Goal: Check status: Check status

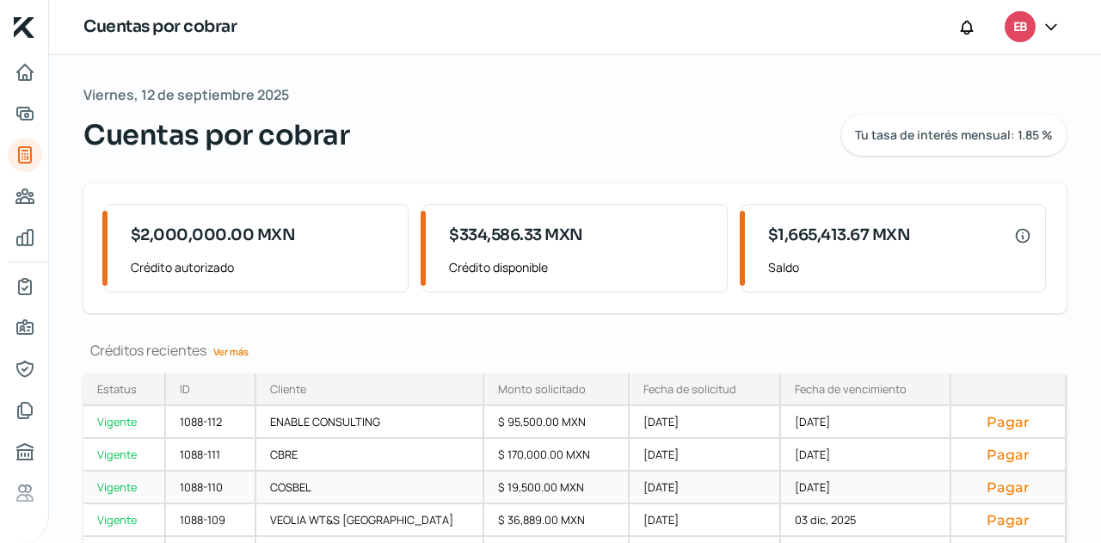
scroll to position [95, 0]
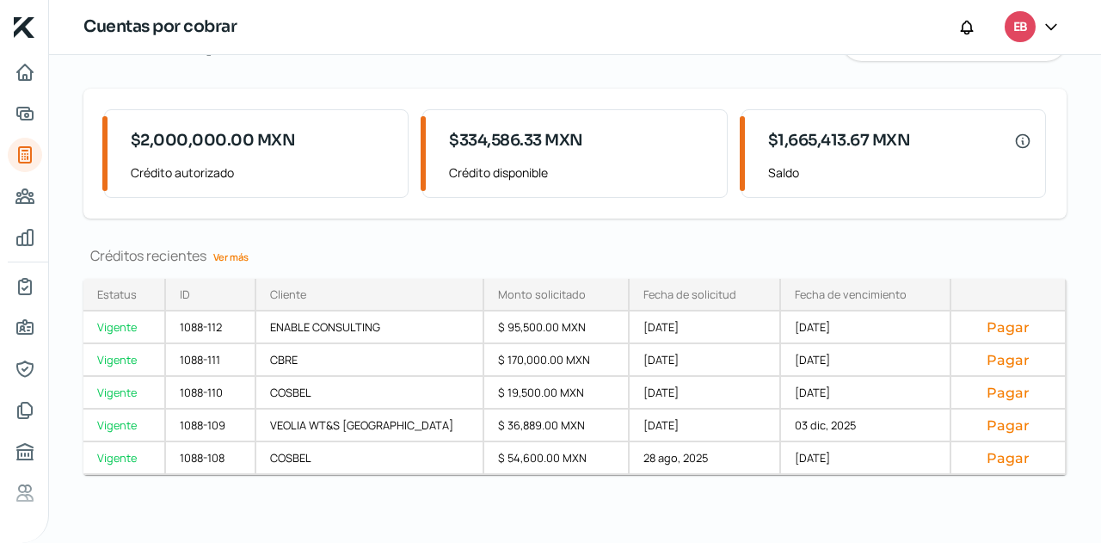
click at [224, 253] on link "Ver más" at bounding box center [230, 256] width 49 height 27
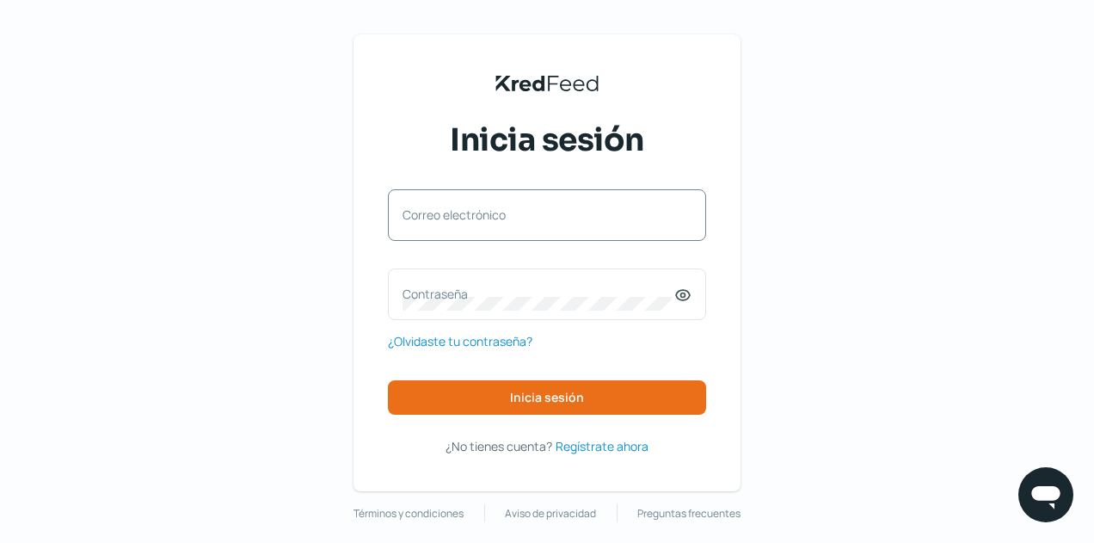
click at [526, 218] on label "Correo electrónico" at bounding box center [538, 214] width 272 height 16
click at [526, 218] on input "Correo electrónico" at bounding box center [546, 223] width 289 height 15
click at [505, 226] on input "Correo electrónico" at bounding box center [546, 223] width 289 height 15
type input "[EMAIL_ADDRESS][DOMAIN_NAME]"
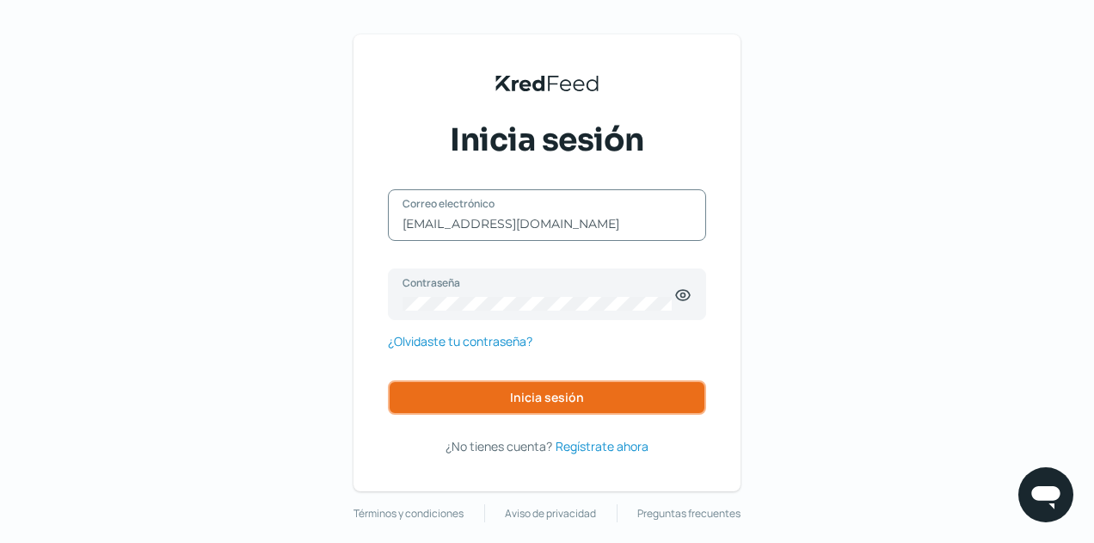
click at [525, 393] on span "Inicia sesión" at bounding box center [547, 397] width 74 height 12
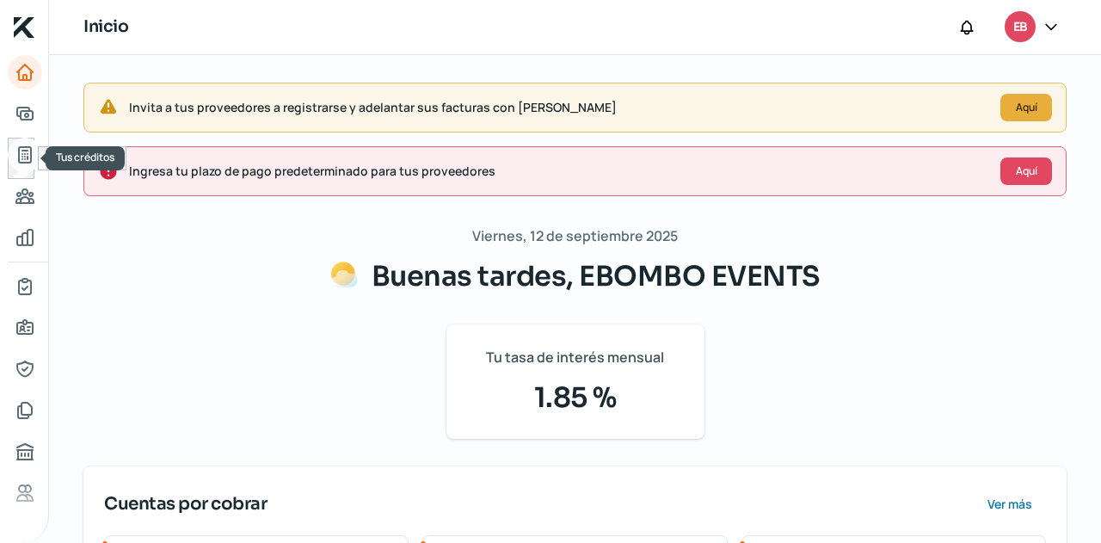
click at [21, 141] on link "Tus créditos" at bounding box center [25, 155] width 34 height 34
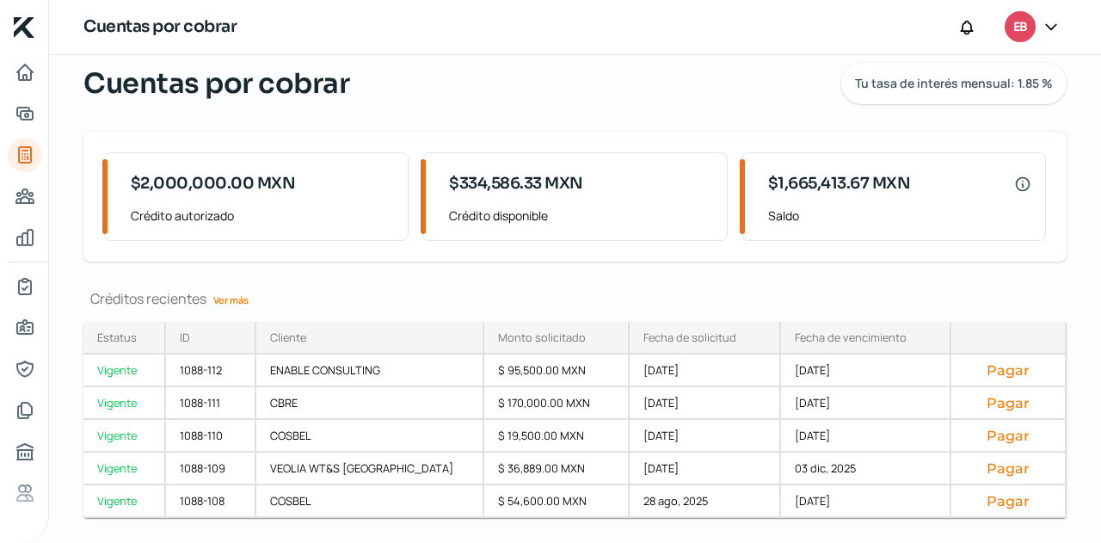
scroll to position [95, 0]
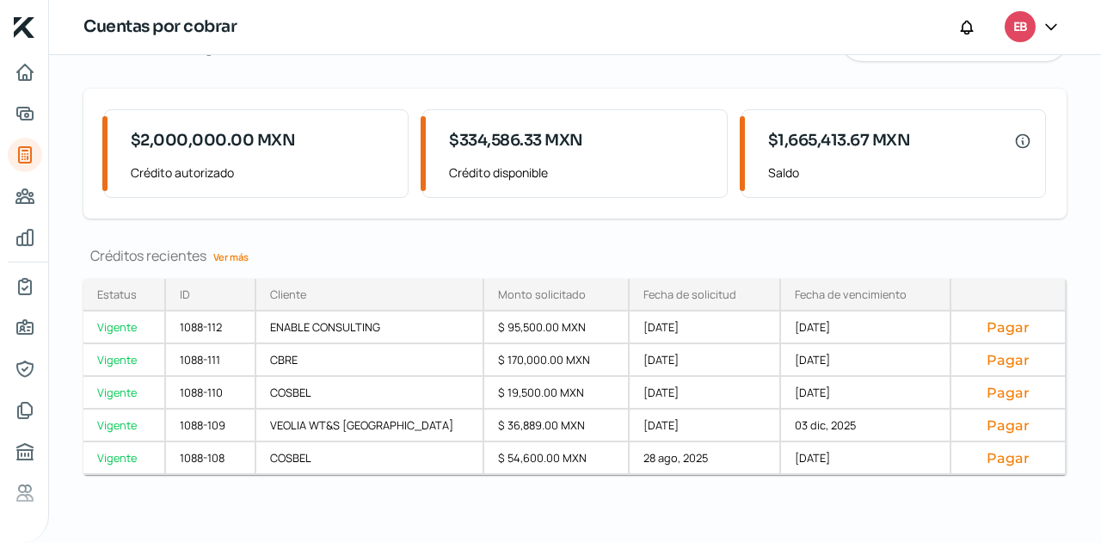
click at [236, 264] on link "Ver más" at bounding box center [230, 256] width 49 height 27
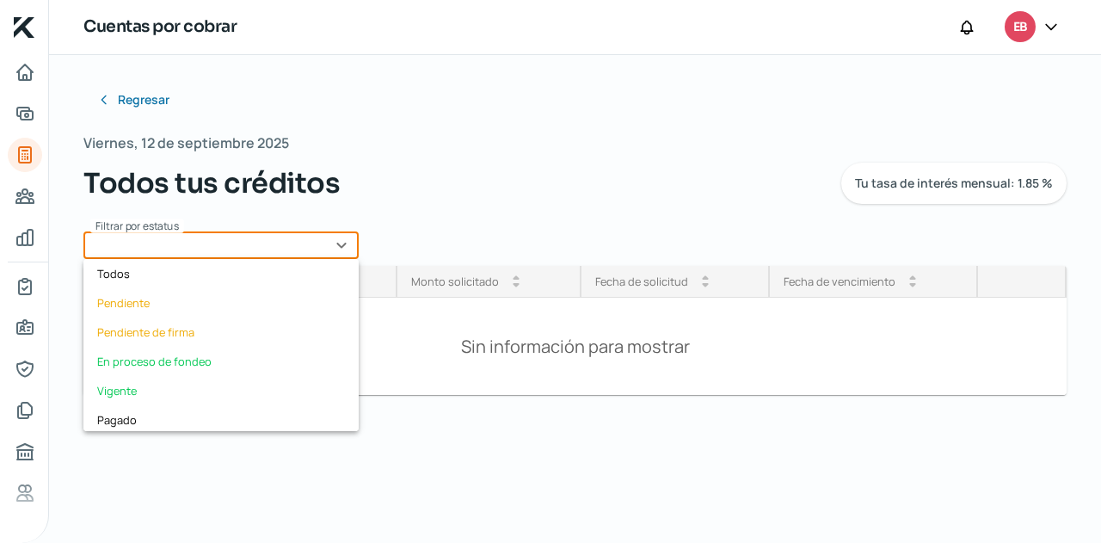
click at [336, 252] on input "text" at bounding box center [220, 245] width 275 height 28
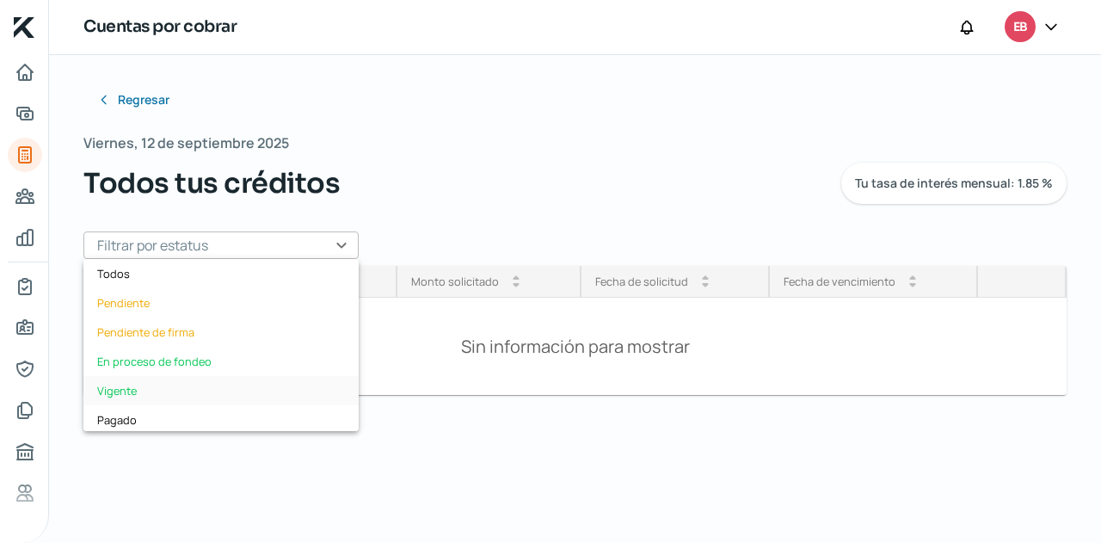
click at [216, 383] on div "Vigente" at bounding box center [220, 390] width 275 height 29
type input "Vigente"
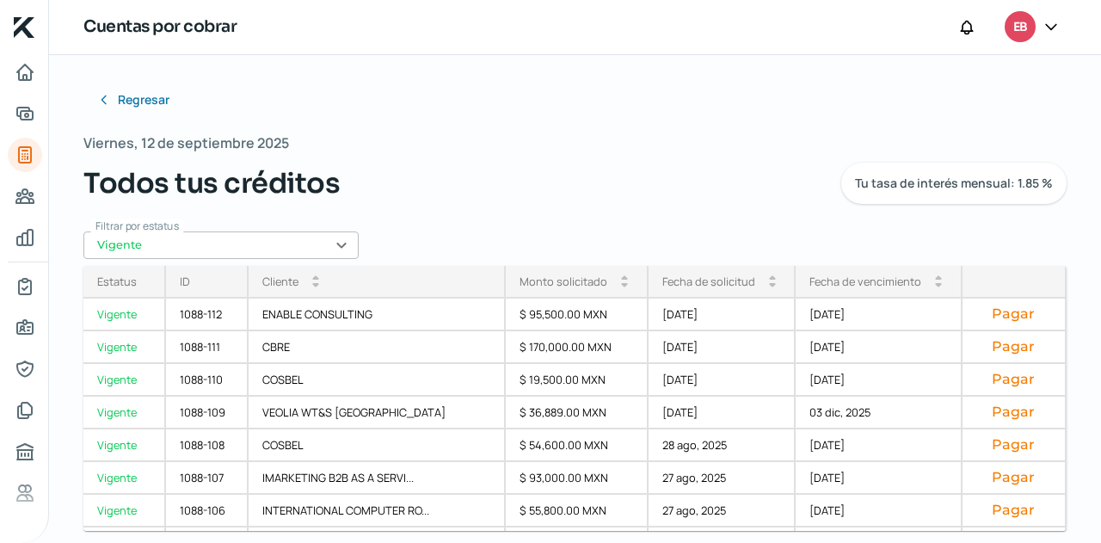
click at [813, 268] on div "Fecha de vencimiento arrow_drop_up arrow_drop_down" at bounding box center [878, 282] width 167 height 33
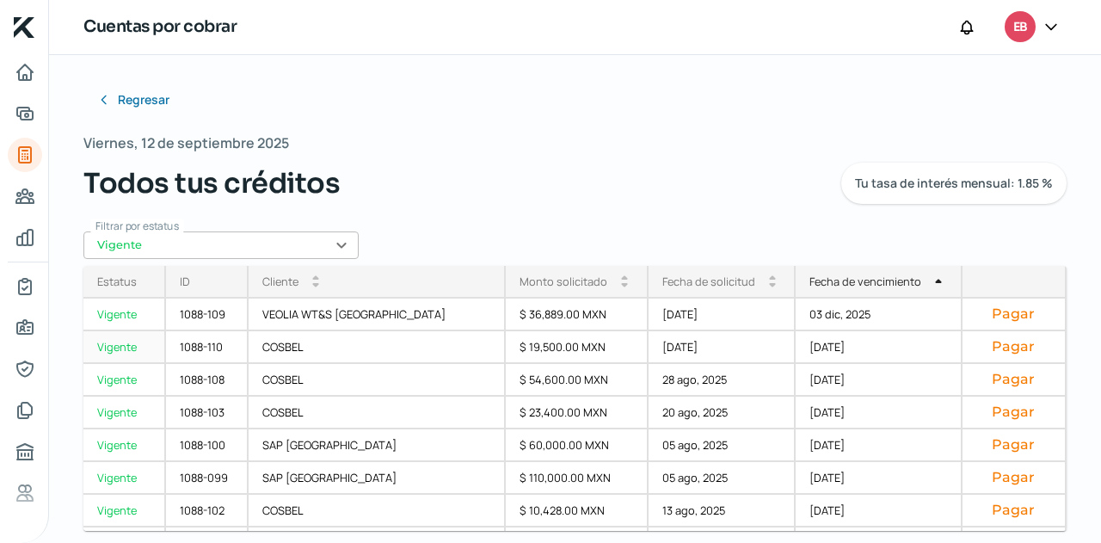
scroll to position [388, 0]
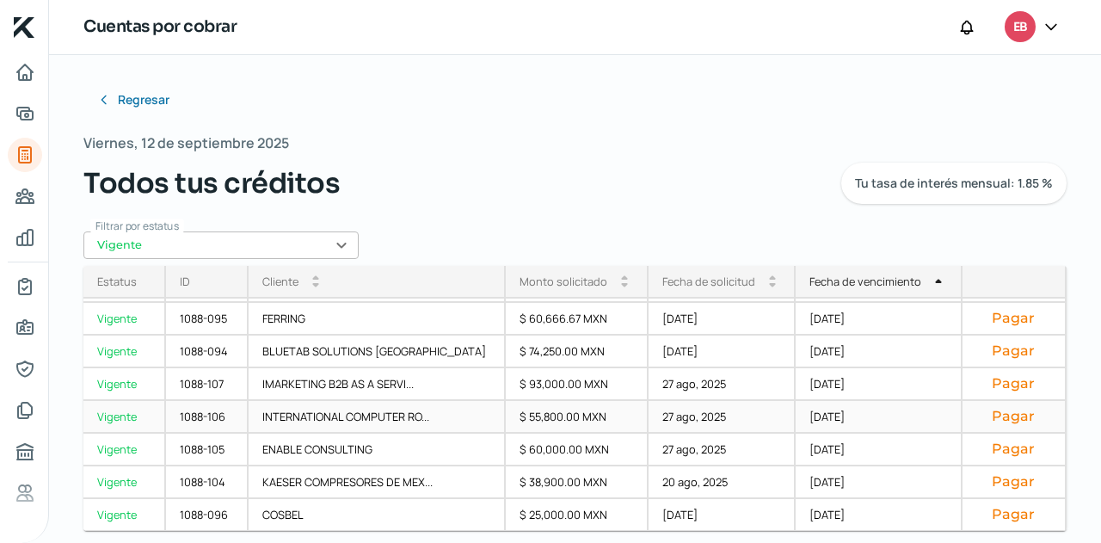
click at [363, 419] on div "INTERNATIONAL COMPUTER RO..." at bounding box center [378, 417] width 258 height 33
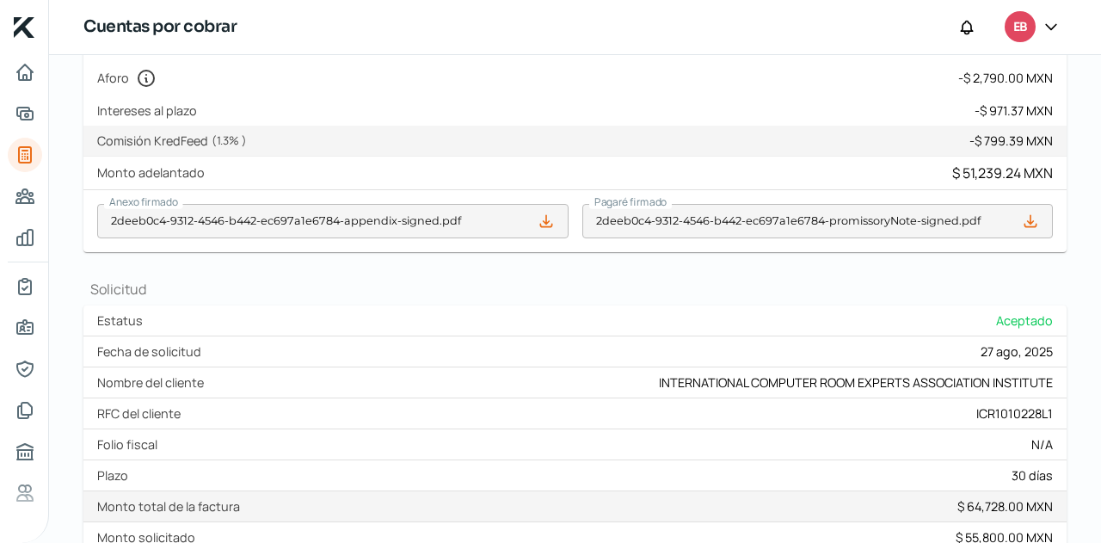
scroll to position [674, 0]
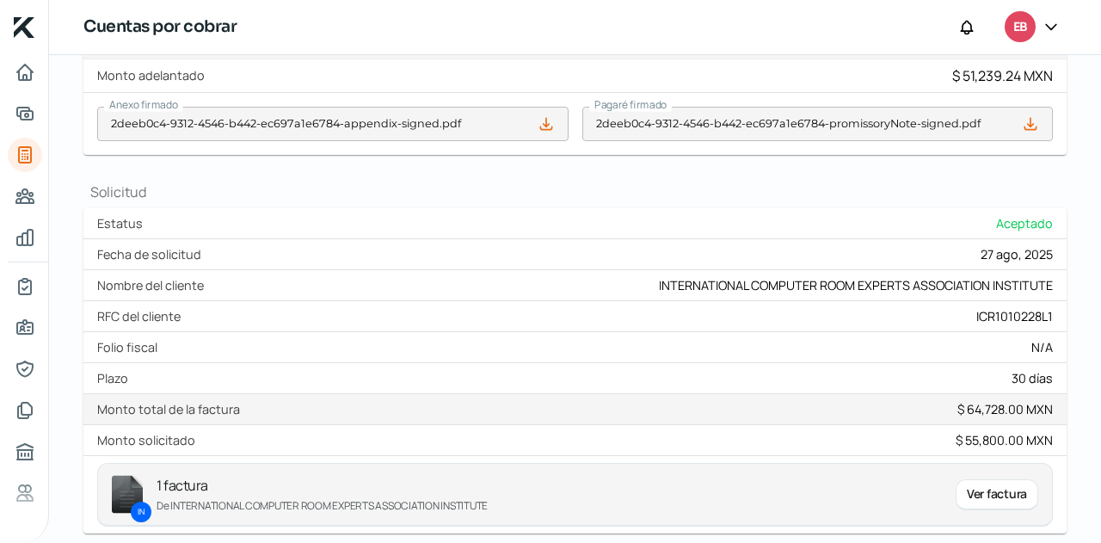
click at [997, 505] on div "Ver factura" at bounding box center [996, 494] width 83 height 31
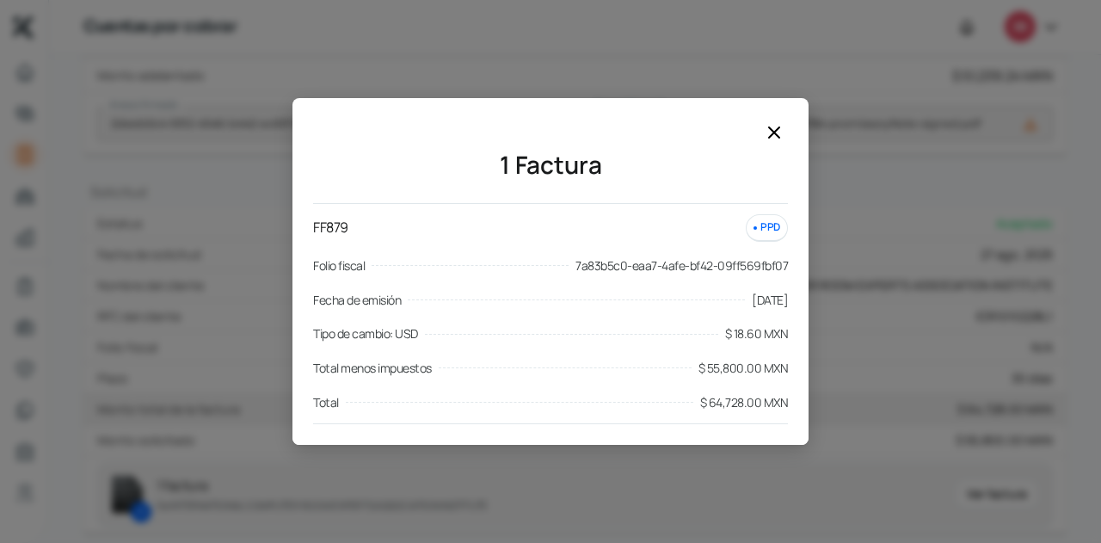
click at [770, 135] on icon at bounding box center [774, 132] width 10 height 10
